Goal: Find specific page/section: Find specific page/section

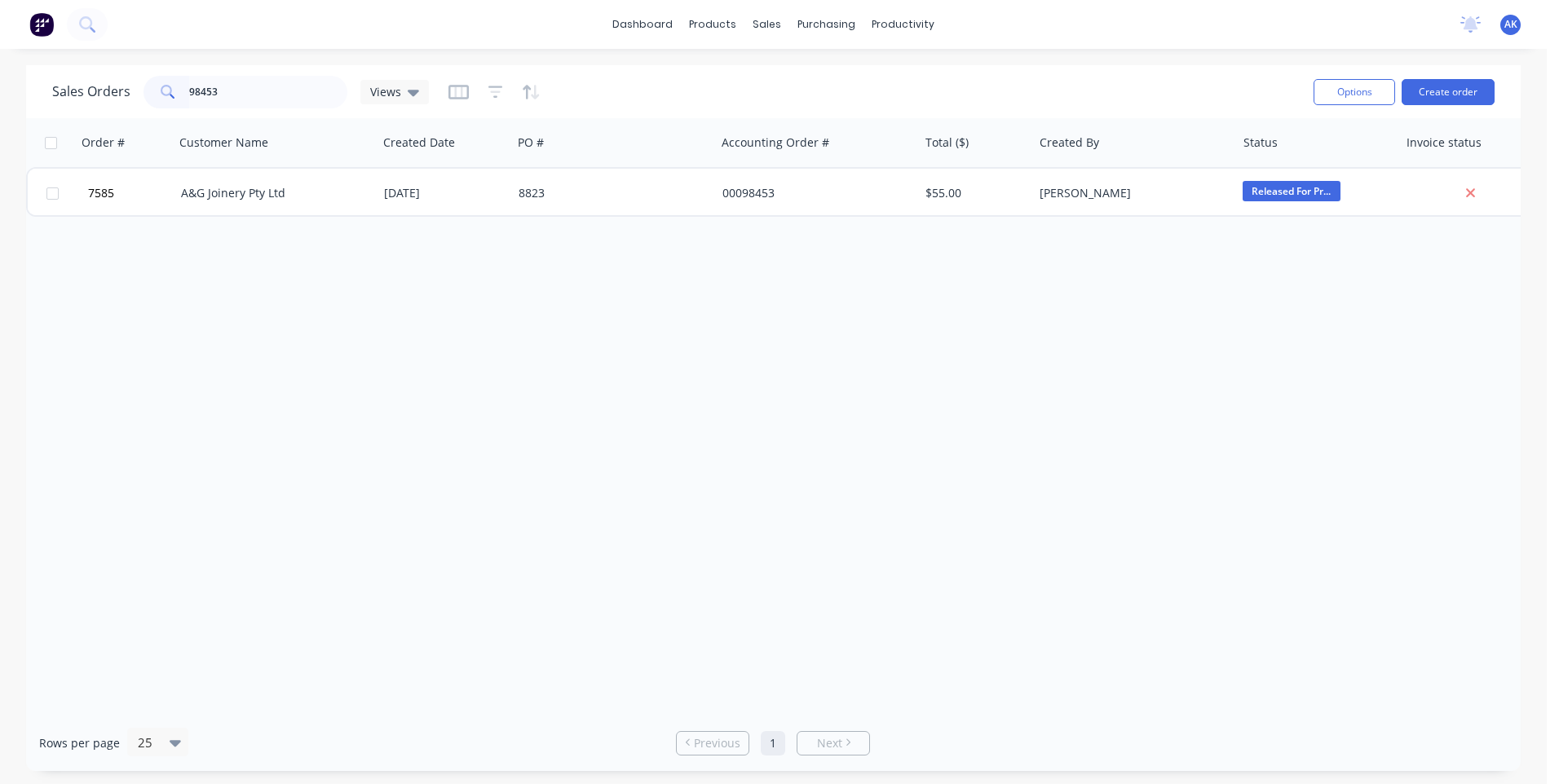
click at [239, 91] on input "98453" at bounding box center [269, 92] width 159 height 33
click at [199, 91] on input "9894" at bounding box center [269, 92] width 159 height 33
type input "98494"
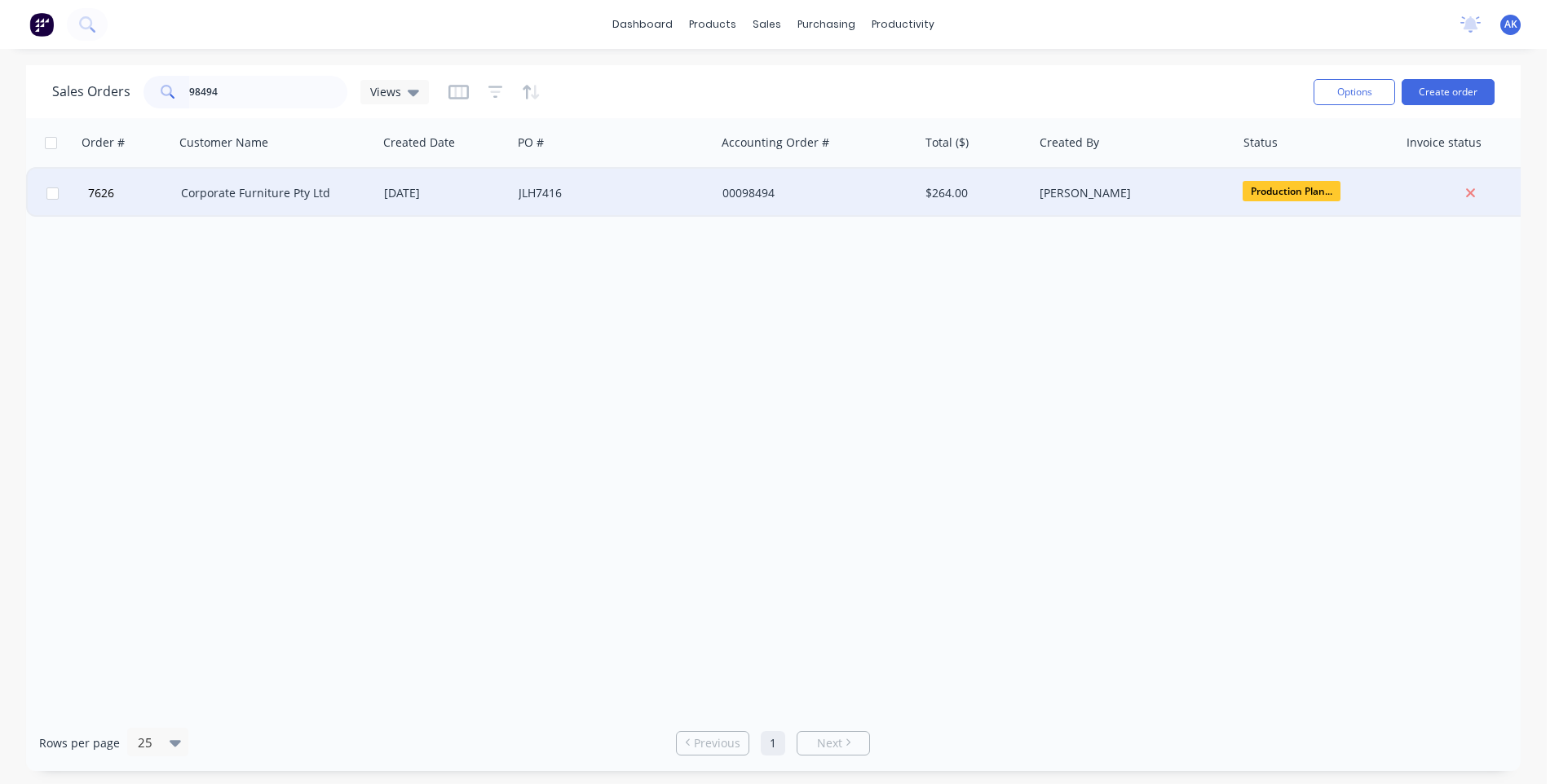
click at [267, 202] on div "Corporate Furniture Pty Ltd" at bounding box center [275, 193] width 203 height 49
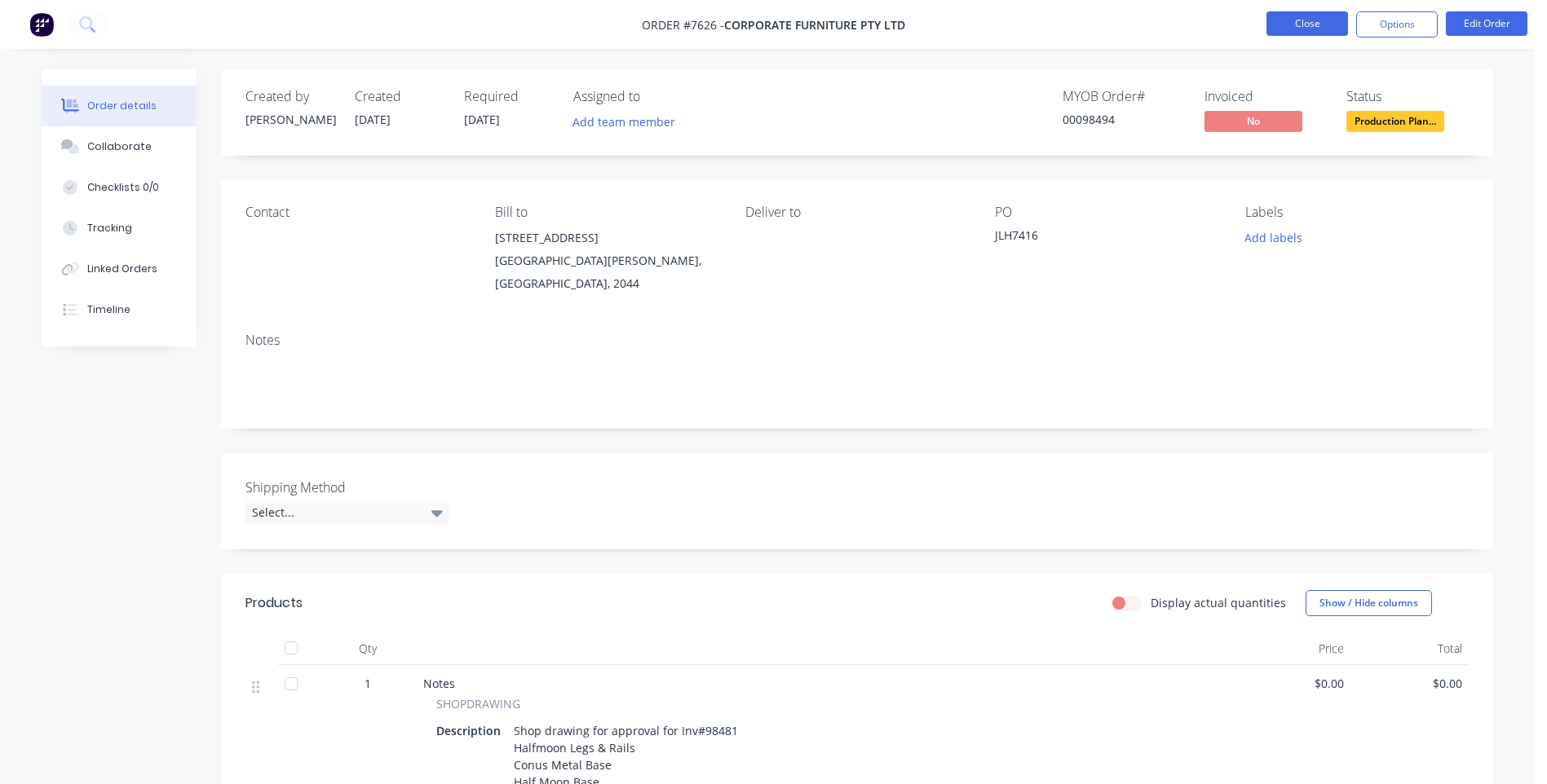
click at [1330, 24] on button "Close" at bounding box center [1307, 23] width 82 height 24
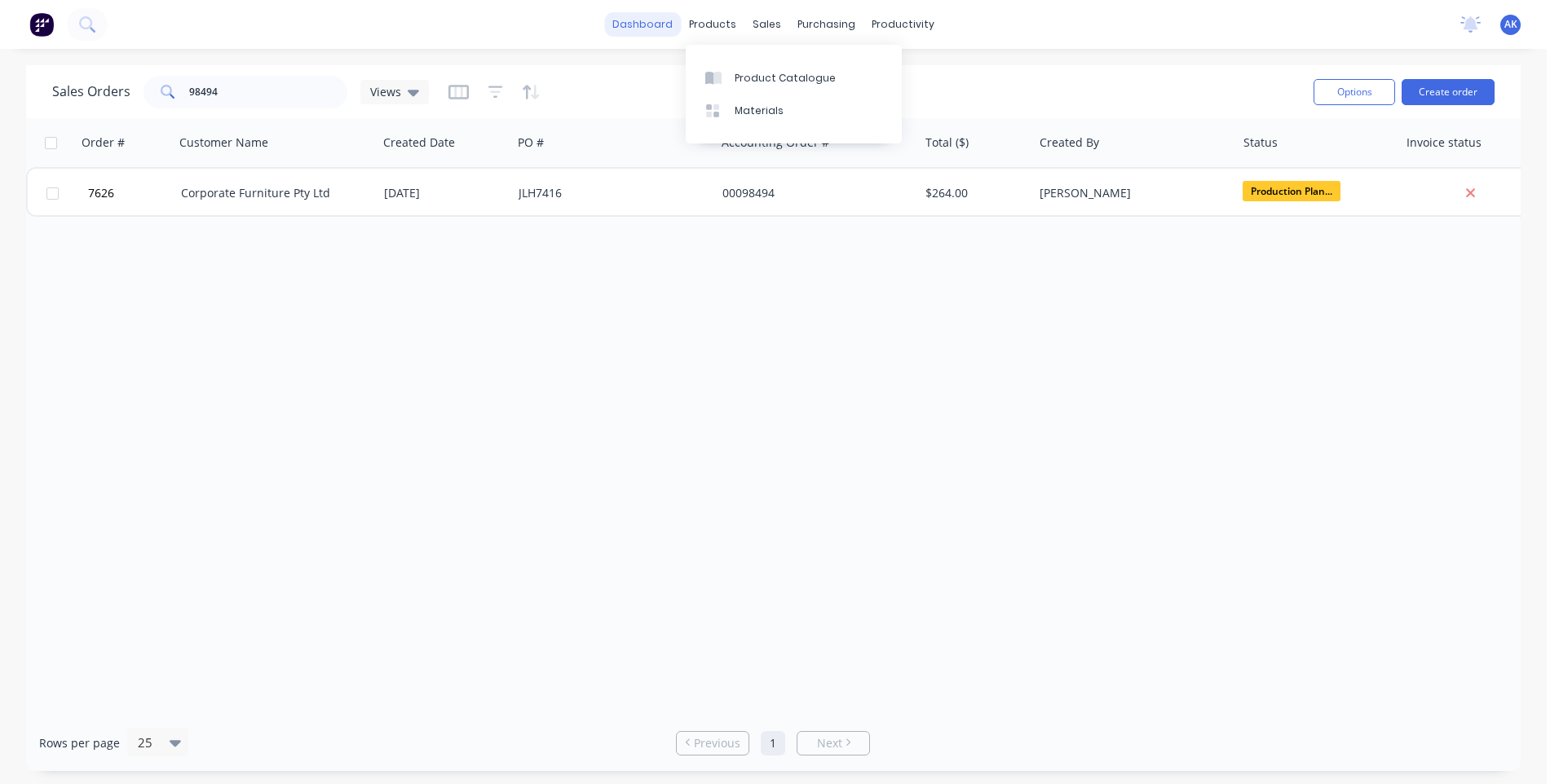
click at [659, 25] on link "dashboard" at bounding box center [643, 24] width 77 height 24
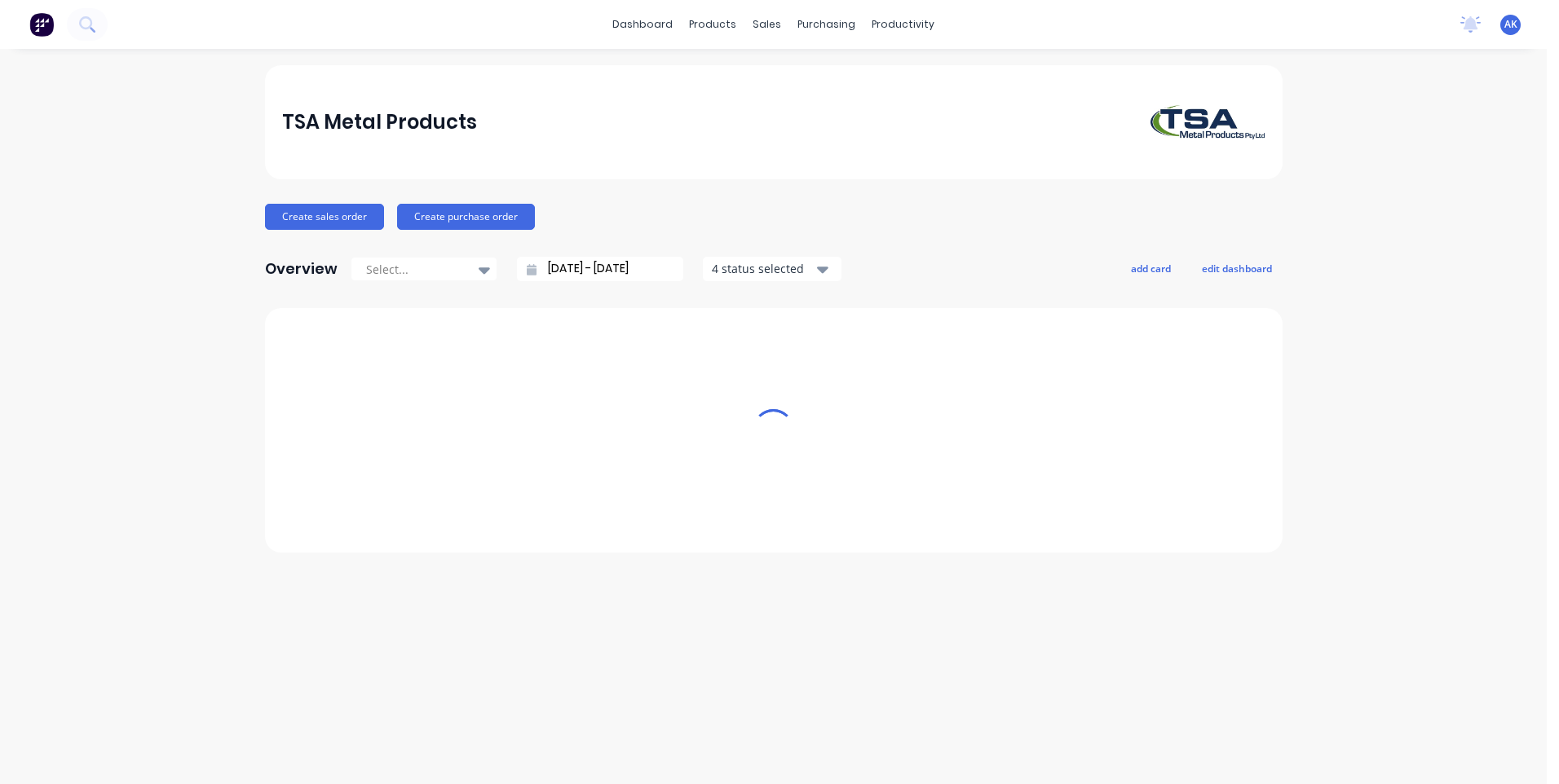
click at [652, 17] on link "dashboard" at bounding box center [643, 24] width 77 height 24
